Goal: Task Accomplishment & Management: Manage account settings

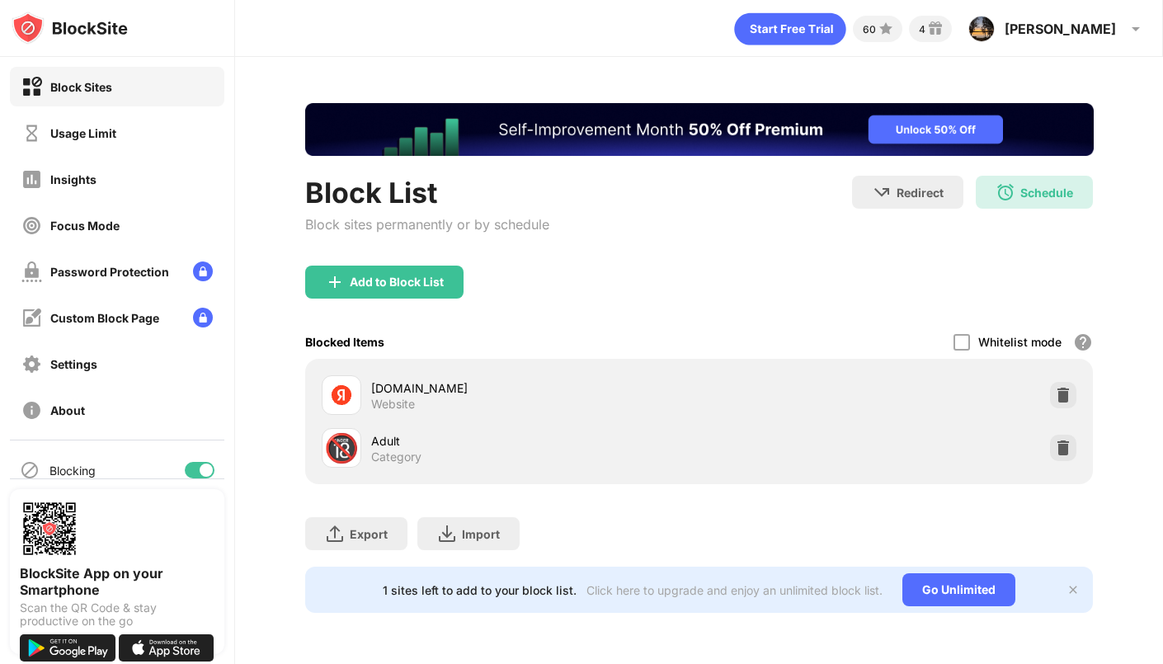
click at [415, 283] on div "Add to Block List" at bounding box center [397, 281] width 94 height 13
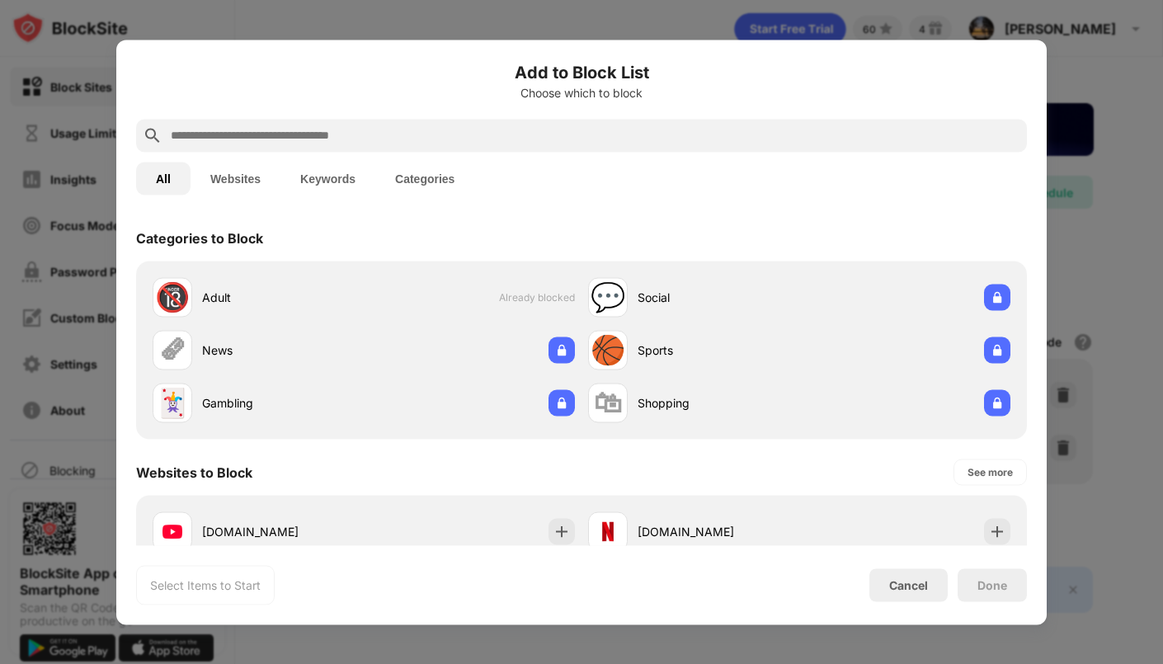
click at [440, 134] on input "text" at bounding box center [594, 135] width 851 height 20
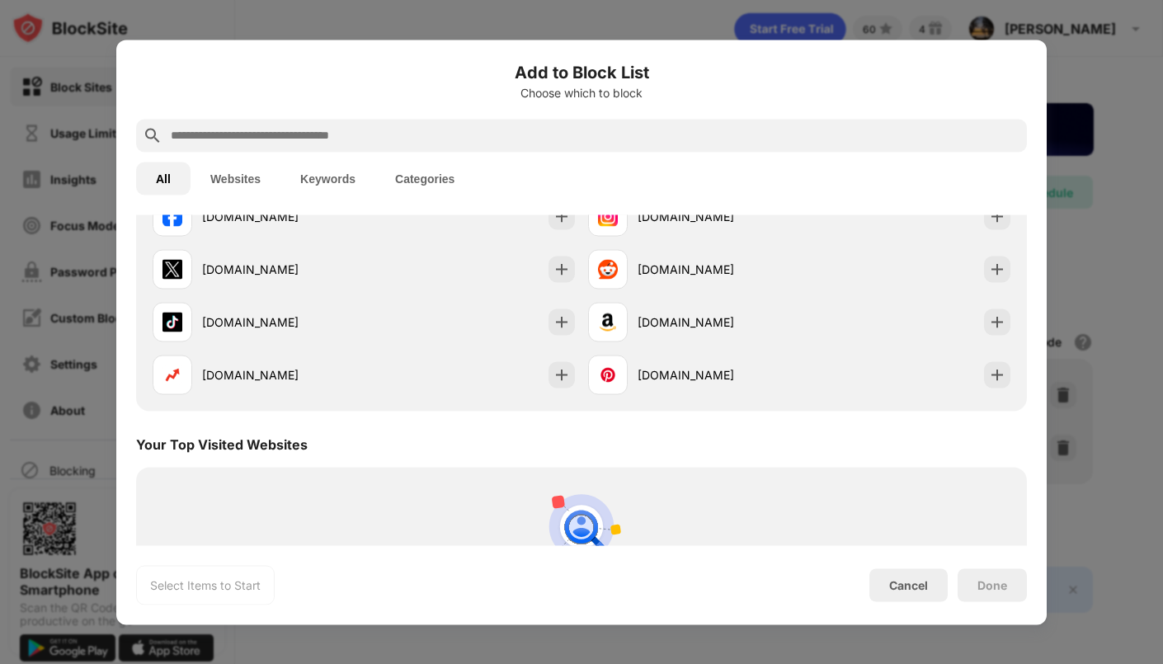
scroll to position [727, 0]
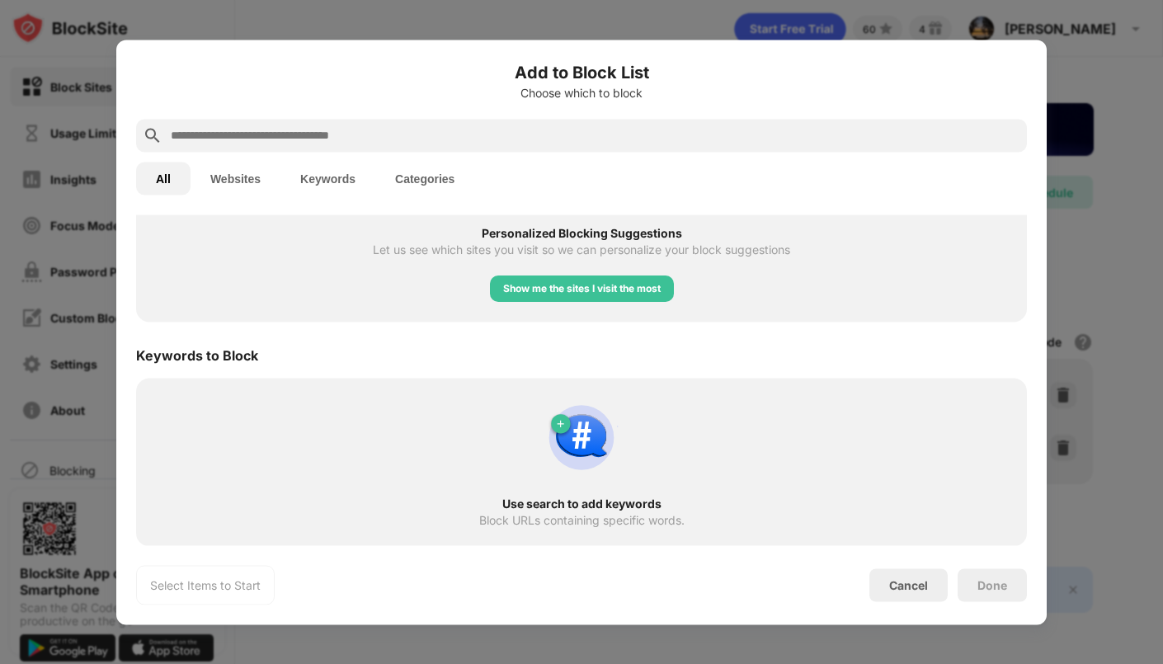
click at [595, 444] on img at bounding box center [581, 436] width 79 height 79
click at [584, 483] on div "Use search to add keywords Block URLs containing specific words." at bounding box center [581, 462] width 871 height 148
click at [579, 487] on div "Use search to add keywords Block URLs containing specific words." at bounding box center [581, 462] width 871 height 148
click at [563, 416] on img at bounding box center [581, 436] width 79 height 79
click at [565, 414] on img at bounding box center [581, 436] width 79 height 79
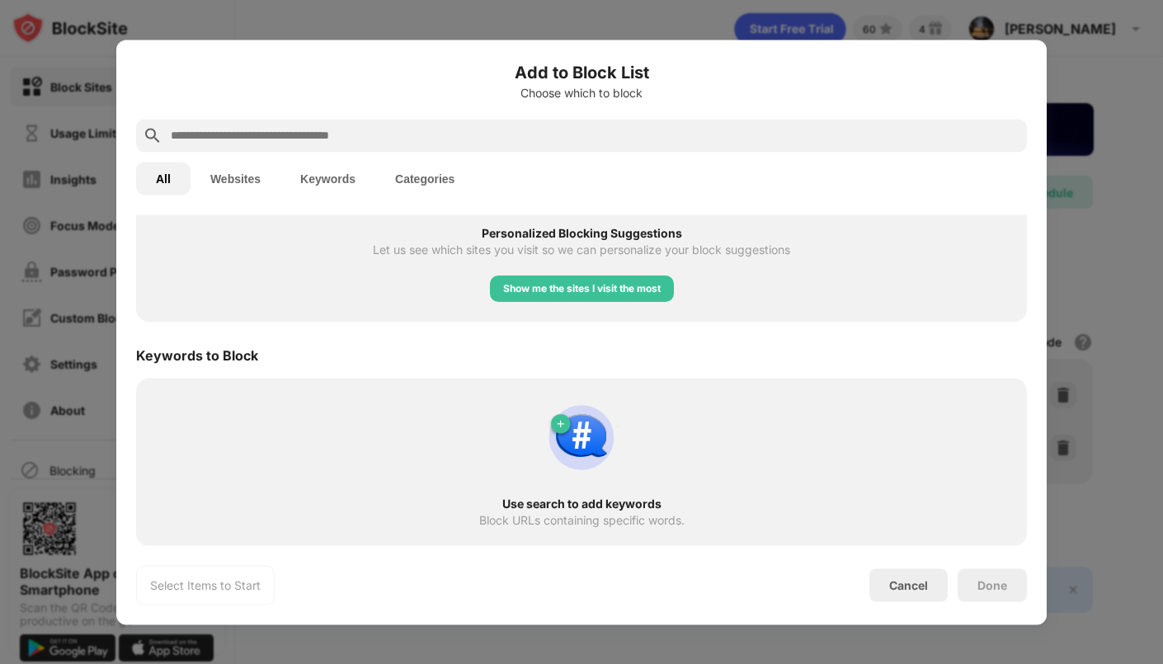
click at [557, 426] on img at bounding box center [581, 436] width 79 height 79
click at [563, 426] on img at bounding box center [581, 436] width 79 height 79
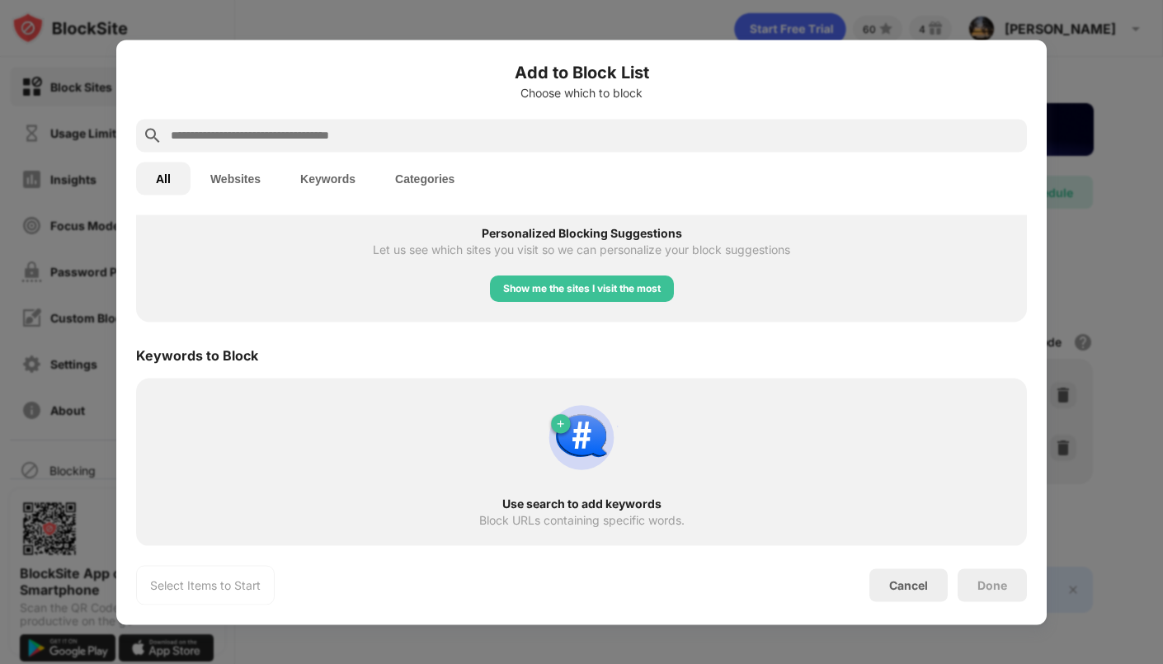
click at [563, 426] on img at bounding box center [581, 436] width 79 height 79
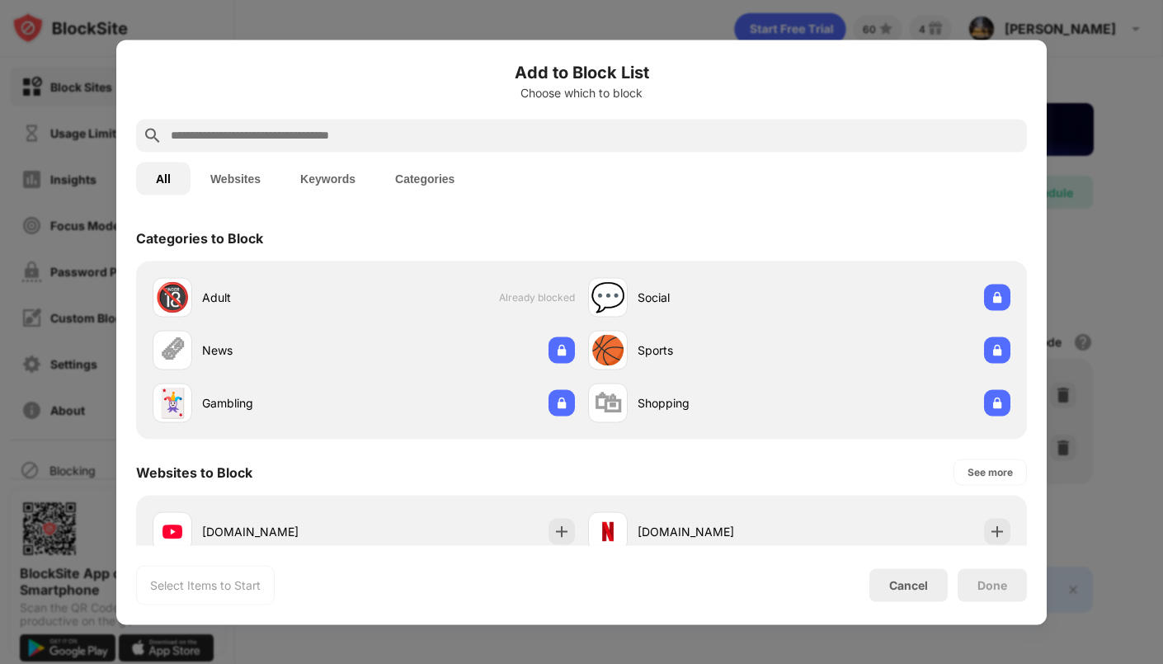
click at [324, 182] on button "Keywords" at bounding box center [327, 178] width 95 height 33
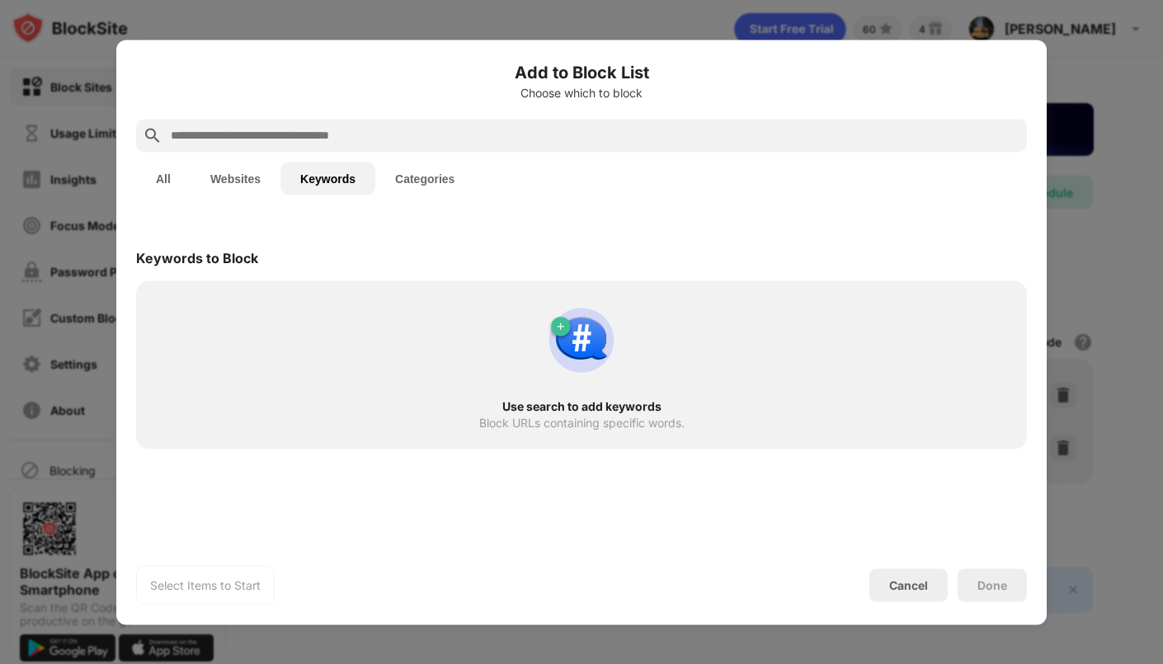
click at [396, 142] on input "text" at bounding box center [594, 135] width 851 height 20
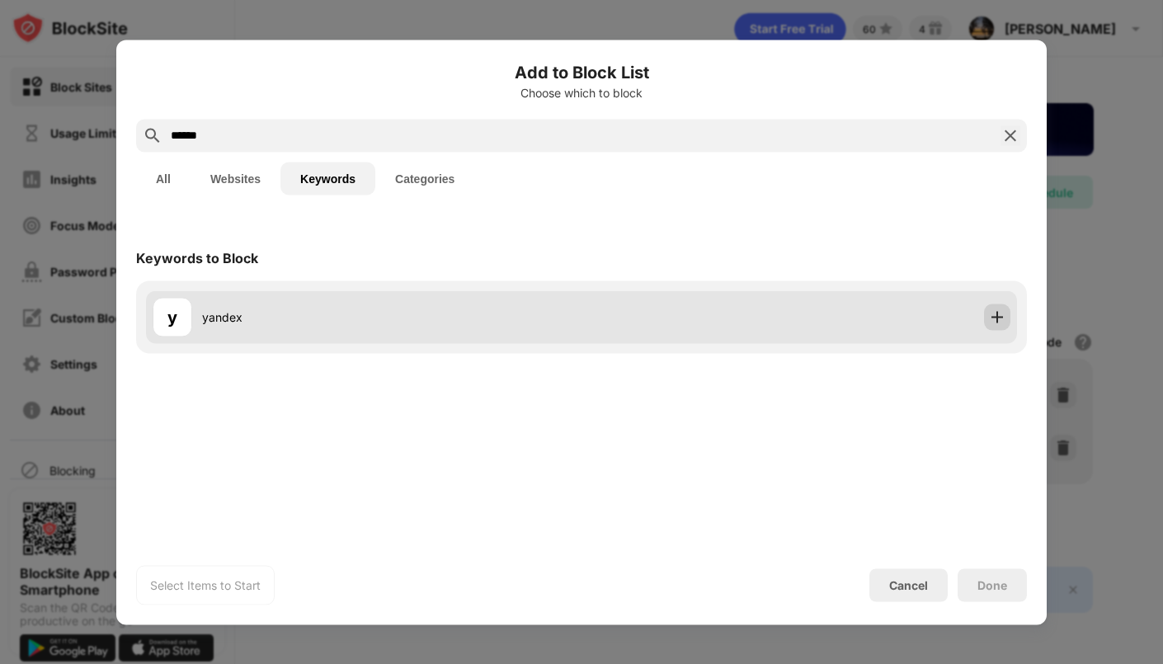
type input "******"
click at [1000, 317] on img at bounding box center [997, 316] width 16 height 16
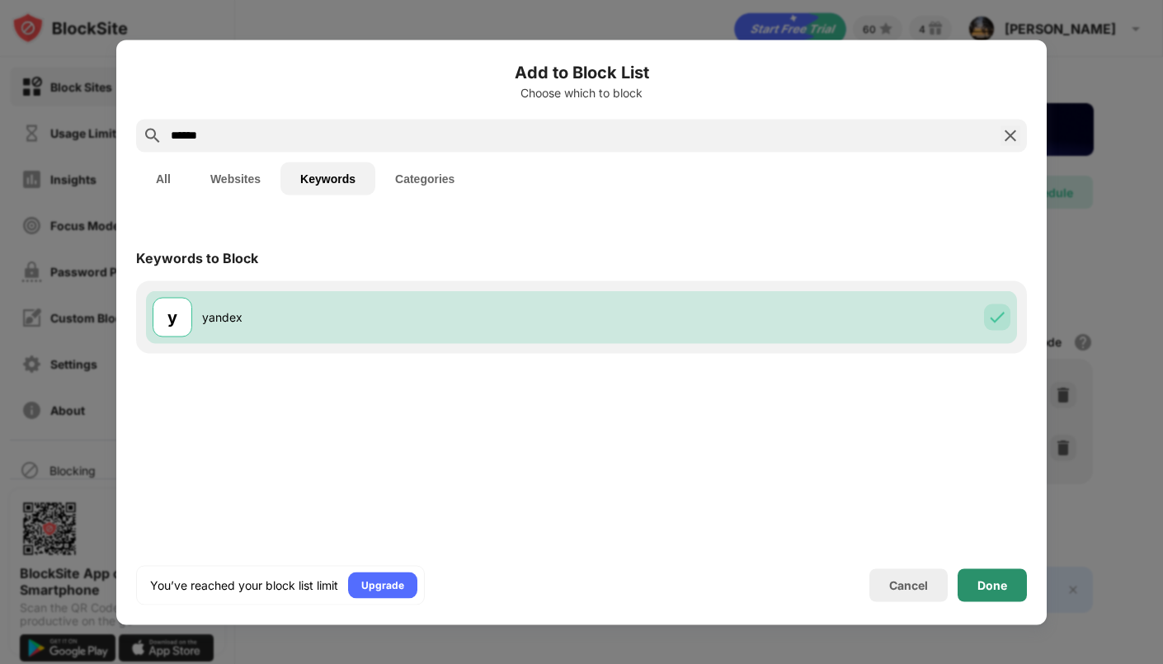
click at [1004, 582] on div "Done" at bounding box center [992, 584] width 30 height 13
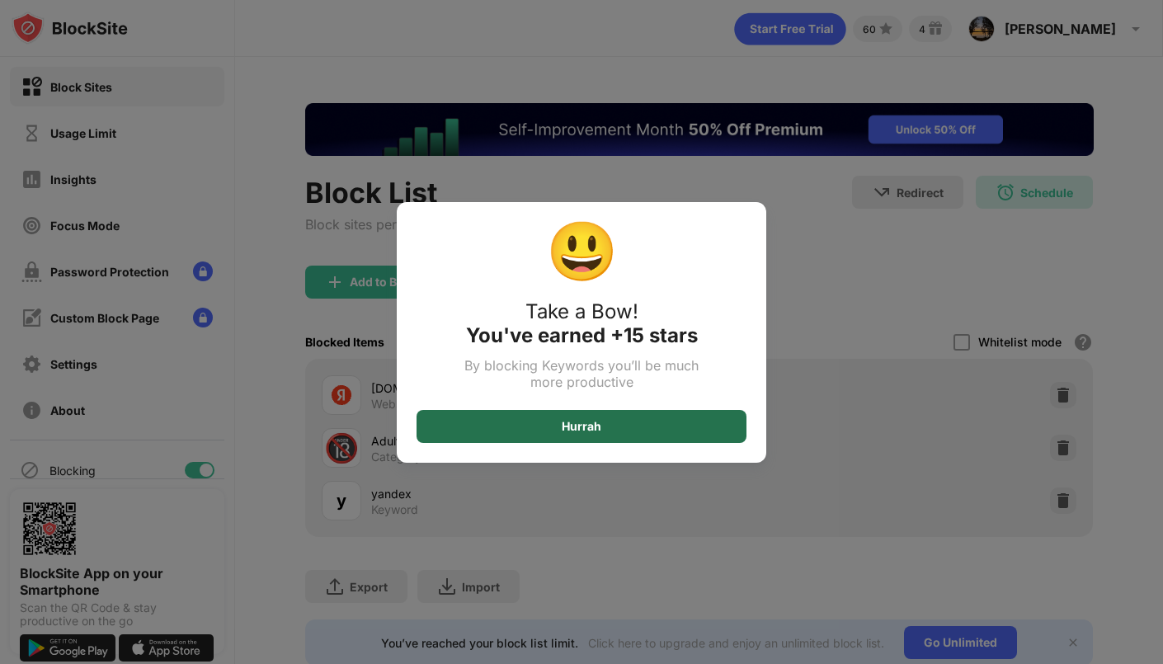
click at [663, 421] on div "Hurrah" at bounding box center [581, 426] width 330 height 33
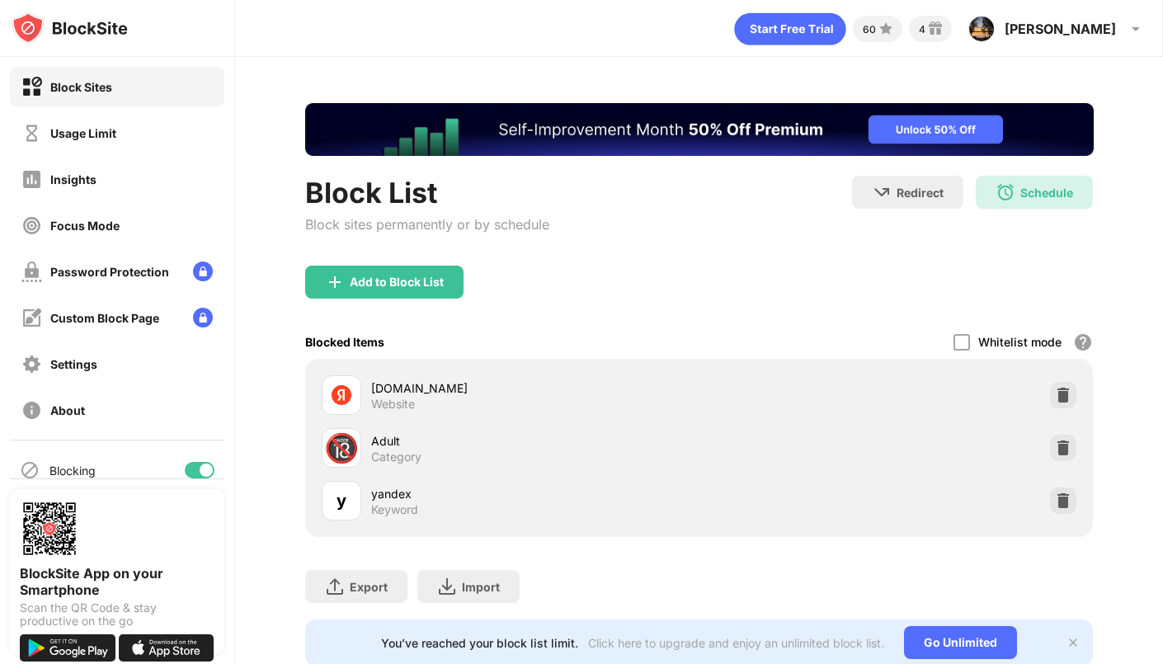
scroll to position [47, 0]
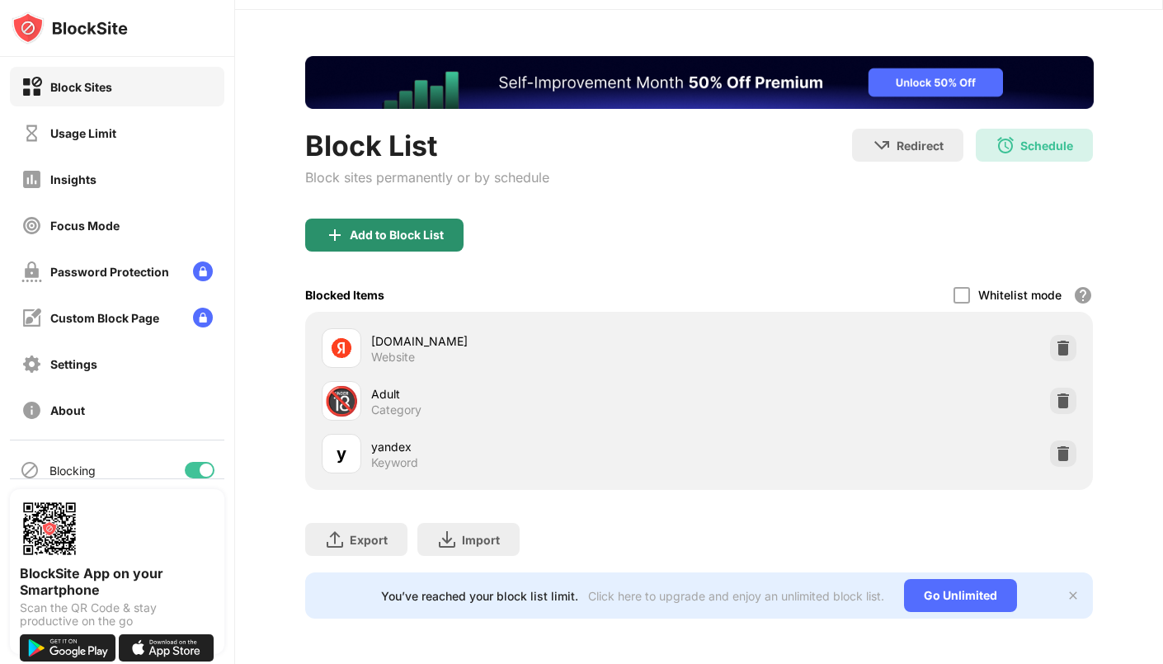
click at [414, 228] on div "Add to Block List" at bounding box center [397, 234] width 94 height 13
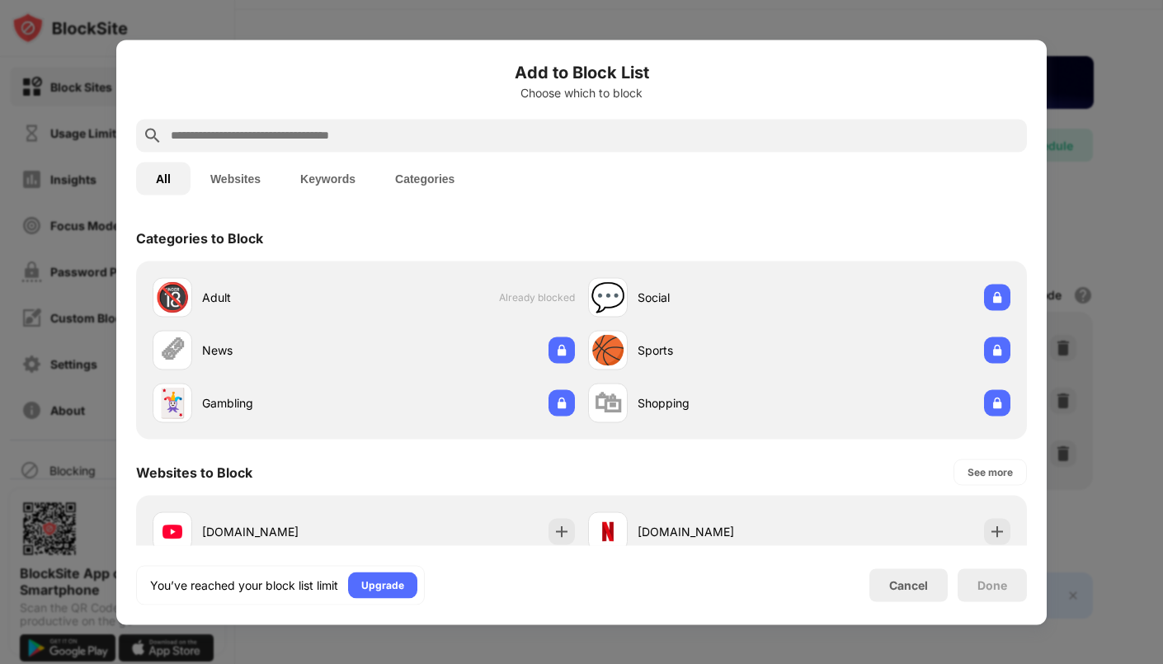
click at [468, 135] on input "text" at bounding box center [594, 135] width 851 height 20
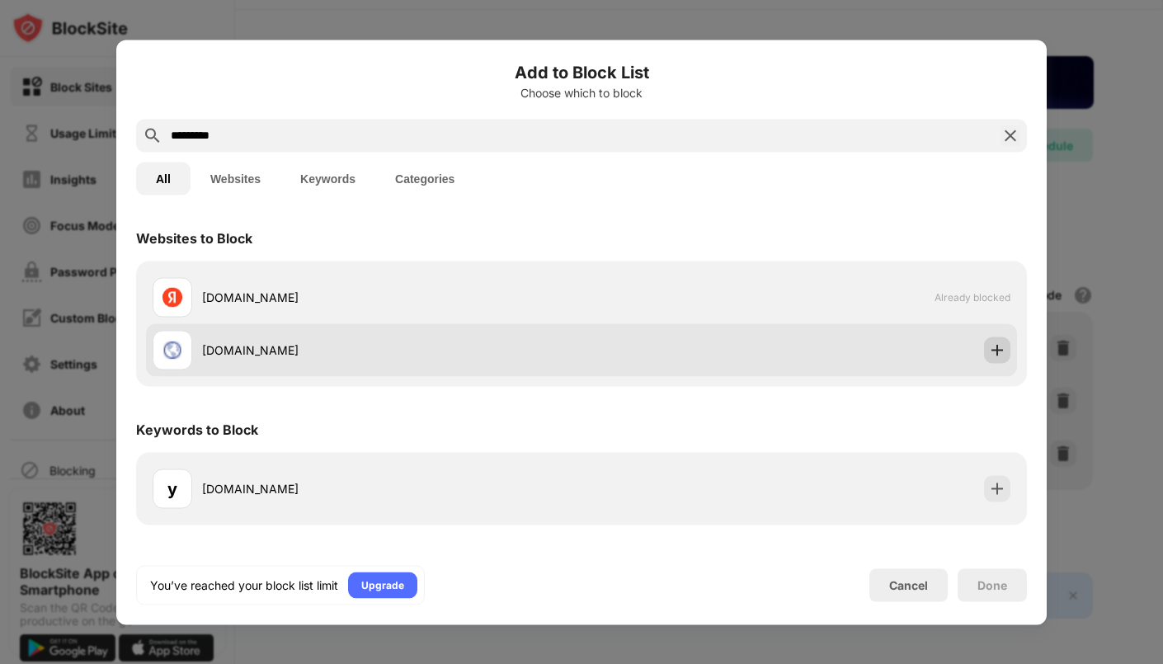
type input "*********"
click at [1001, 361] on div at bounding box center [997, 349] width 26 height 26
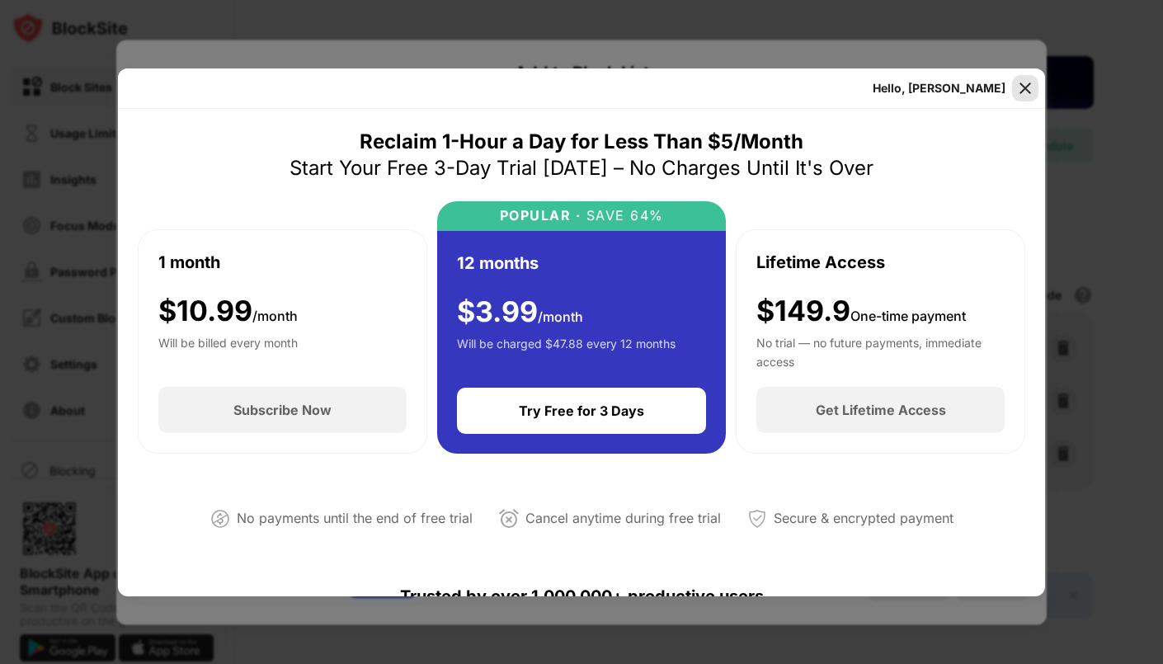
click at [1028, 88] on img at bounding box center [1025, 88] width 16 height 16
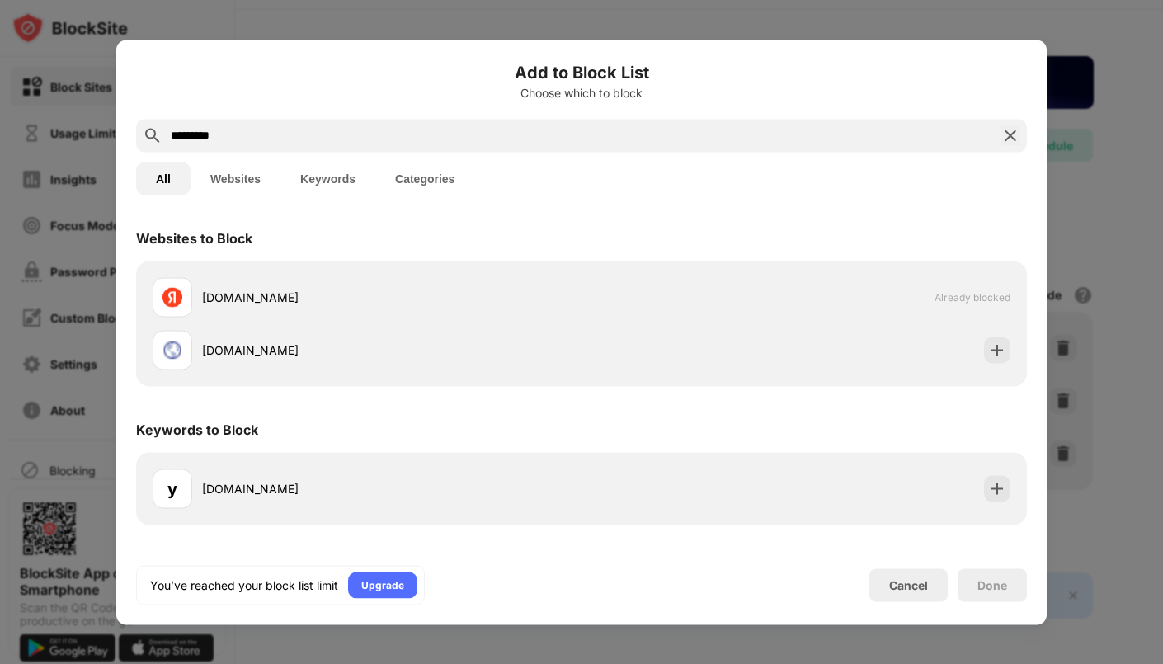
click at [1149, 184] on div at bounding box center [581, 332] width 1163 height 664
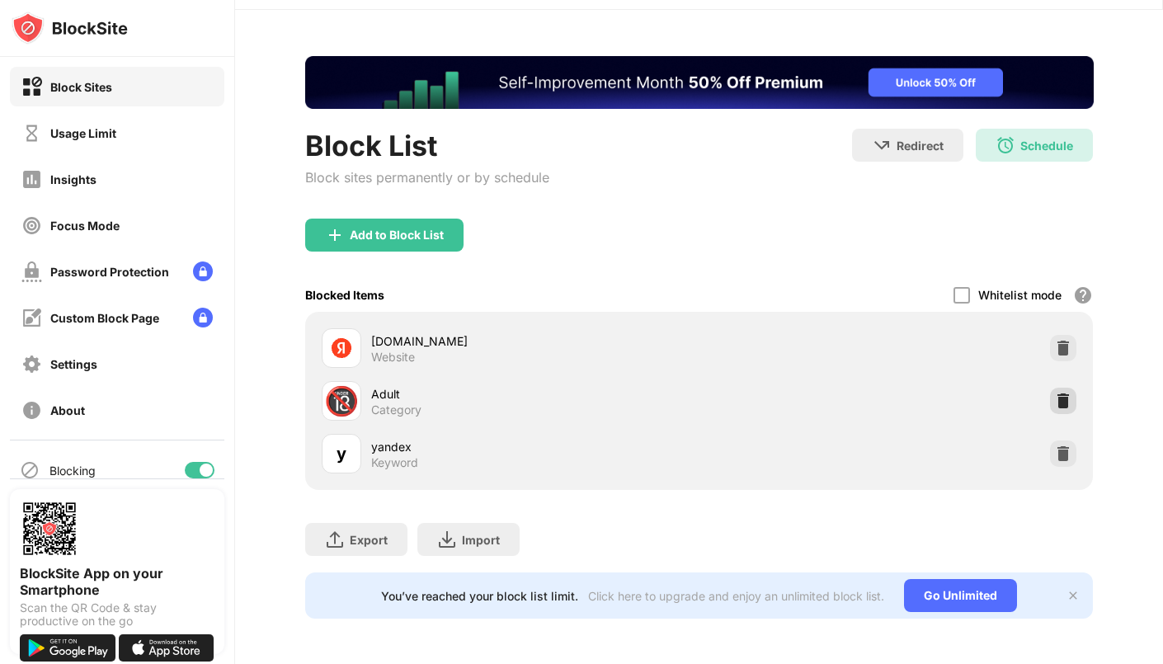
click at [1064, 397] on img at bounding box center [1063, 401] width 16 height 16
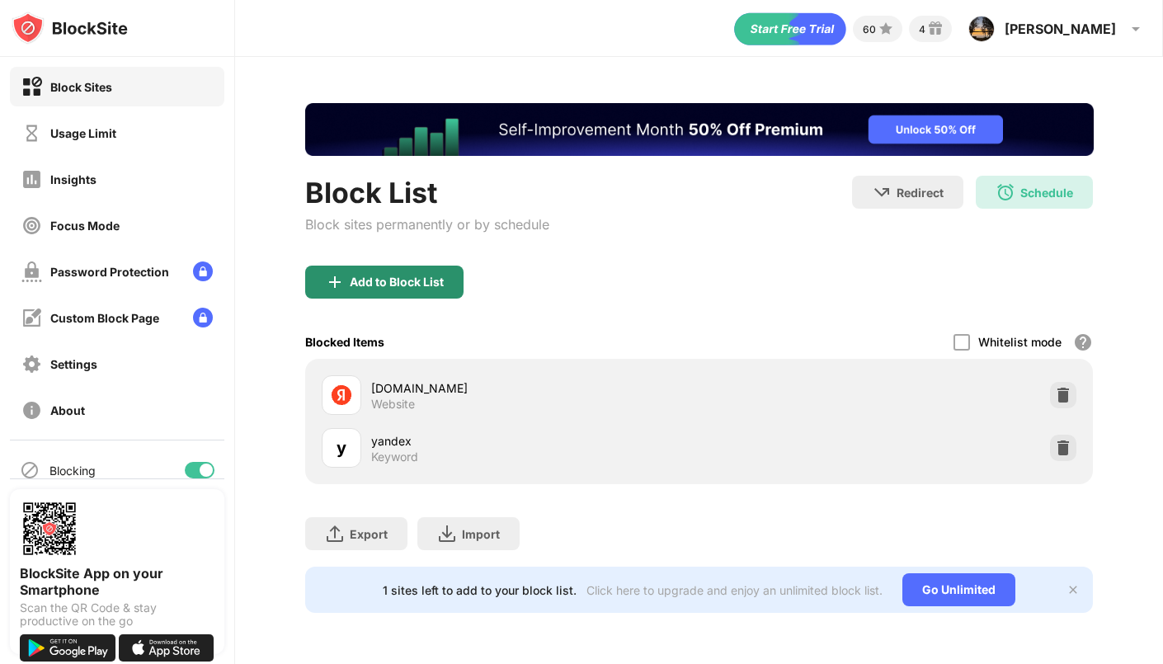
click at [337, 282] on img at bounding box center [335, 282] width 20 height 20
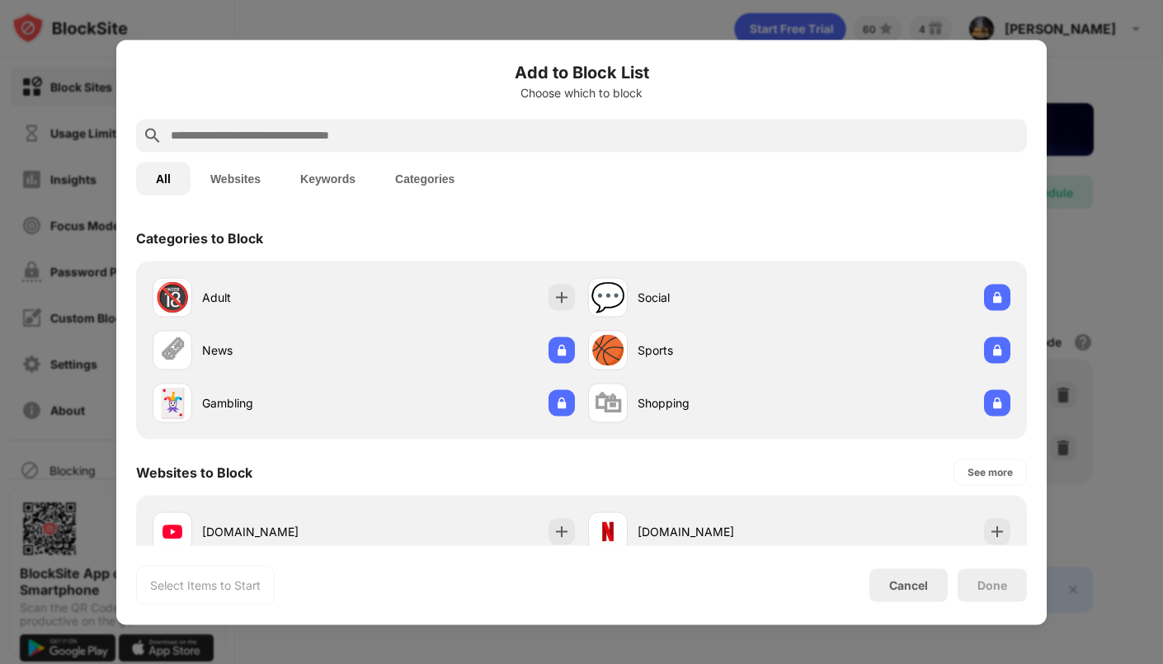
click at [397, 133] on input "text" at bounding box center [594, 135] width 851 height 20
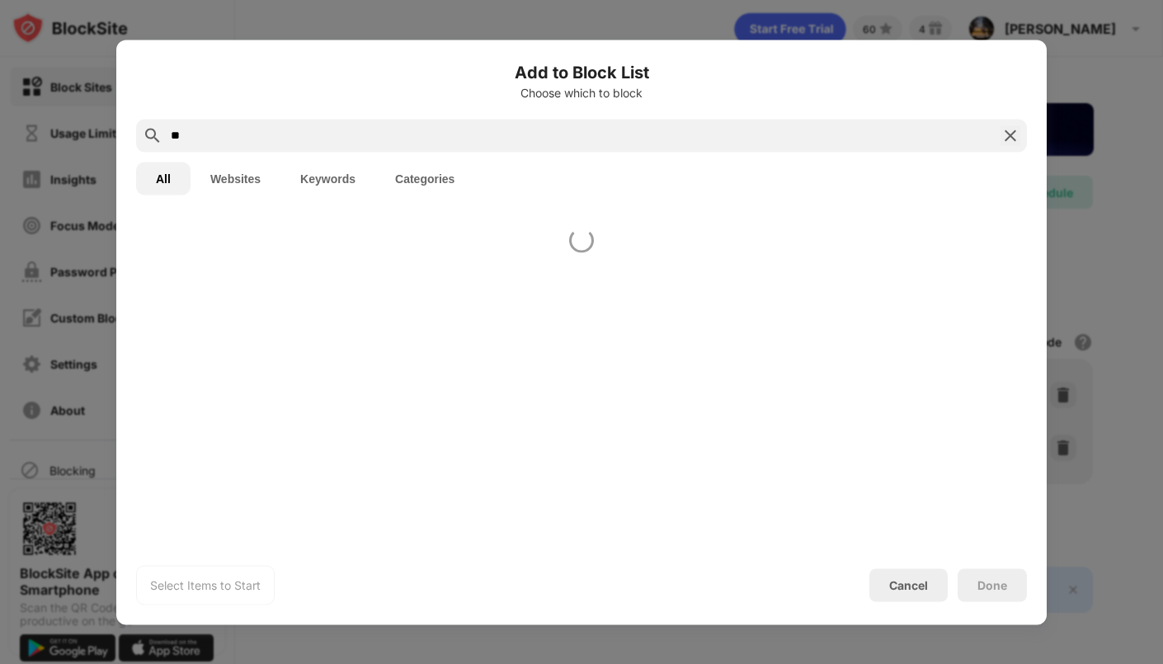
type input "*"
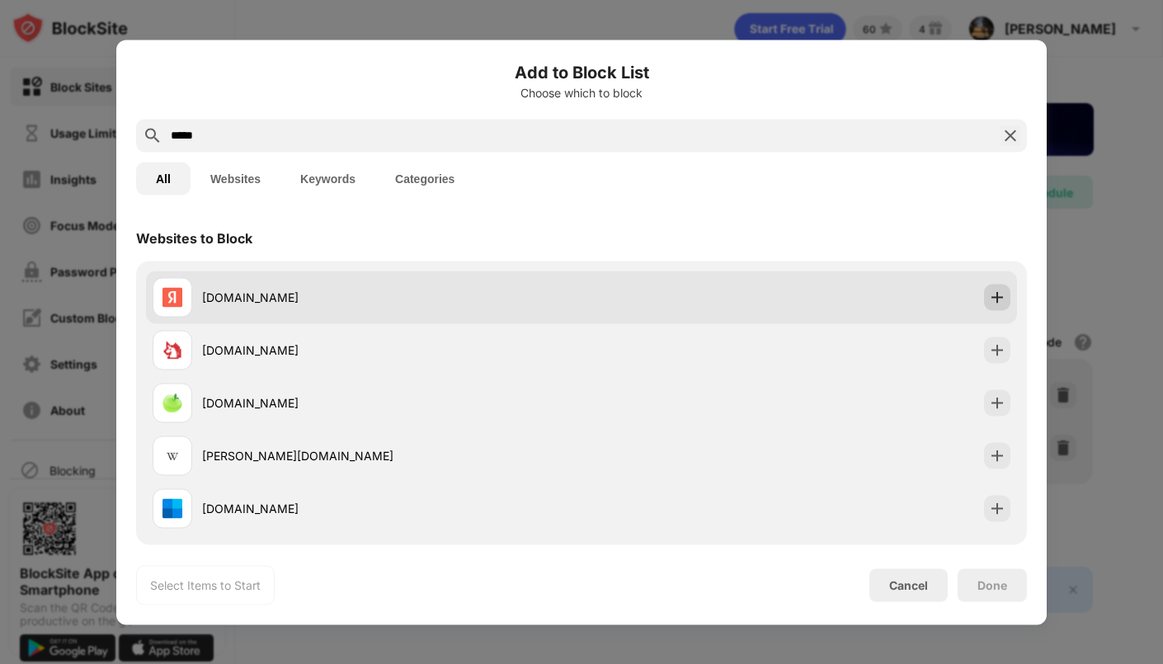
type input "*****"
click at [994, 302] on img at bounding box center [997, 297] width 16 height 16
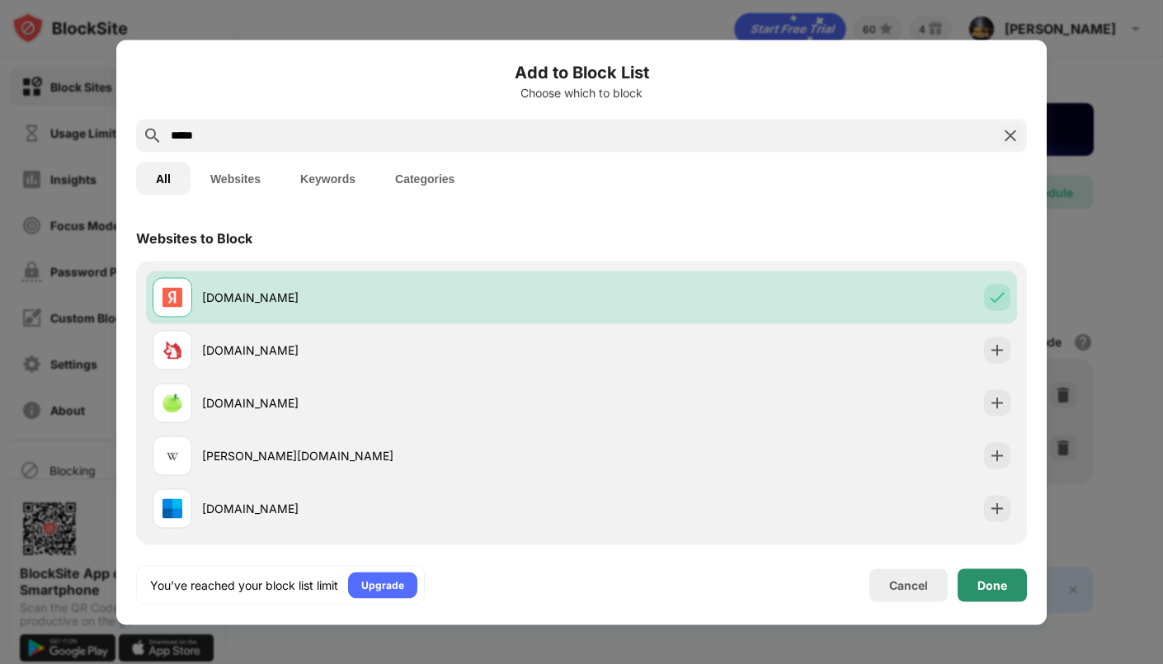
click at [997, 586] on div "Done" at bounding box center [992, 584] width 30 height 13
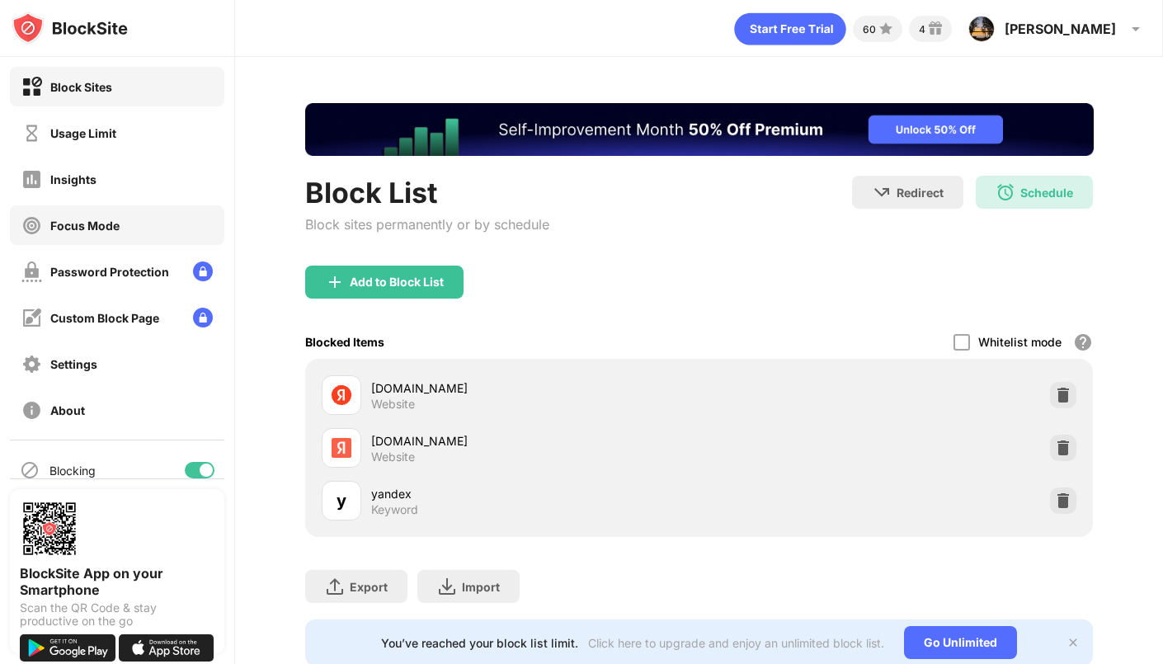
click at [168, 228] on div "Focus Mode" at bounding box center [117, 225] width 214 height 40
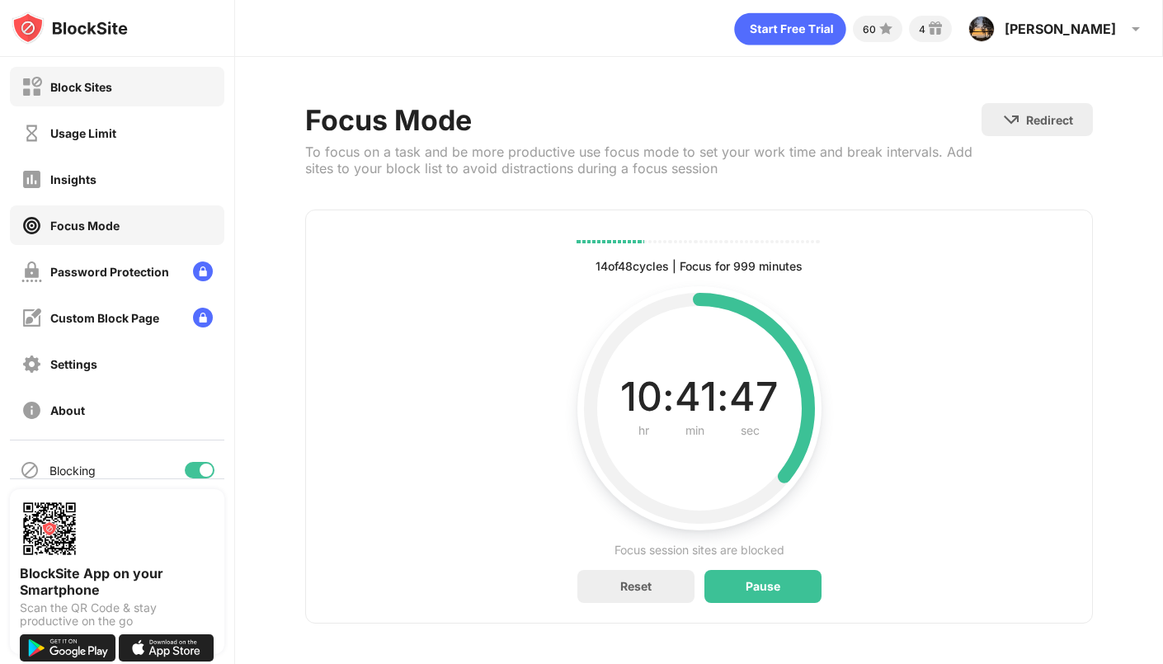
click at [121, 90] on div "Block Sites" at bounding box center [117, 87] width 214 height 40
